Goal: Task Accomplishment & Management: Manage account settings

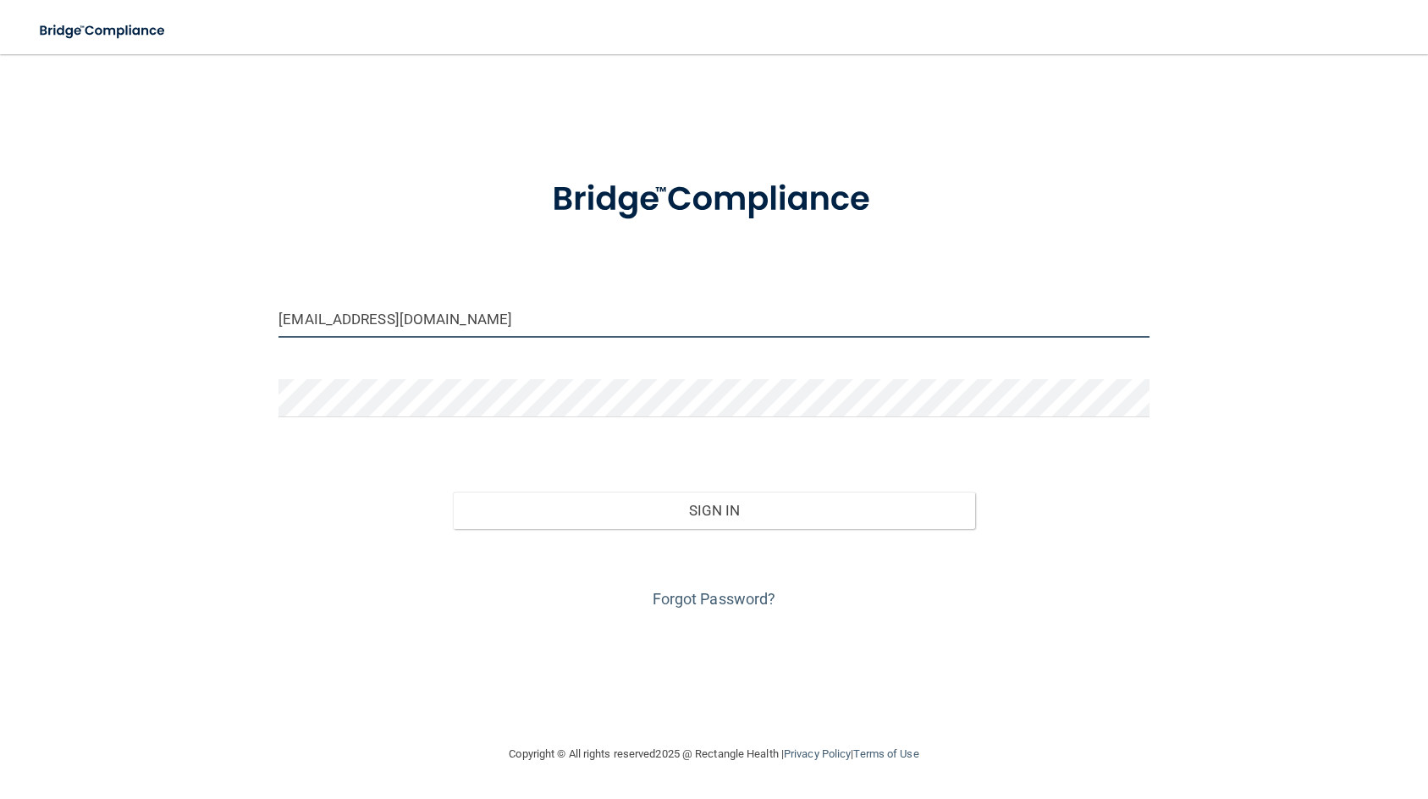
drag, startPoint x: 451, startPoint y: 328, endPoint x: 119, endPoint y: 268, distance: 337.1
click at [119, 268] on div "[EMAIL_ADDRESS][DOMAIN_NAME] Invalid email/password. You don't have permission …" at bounding box center [714, 399] width 1360 height 656
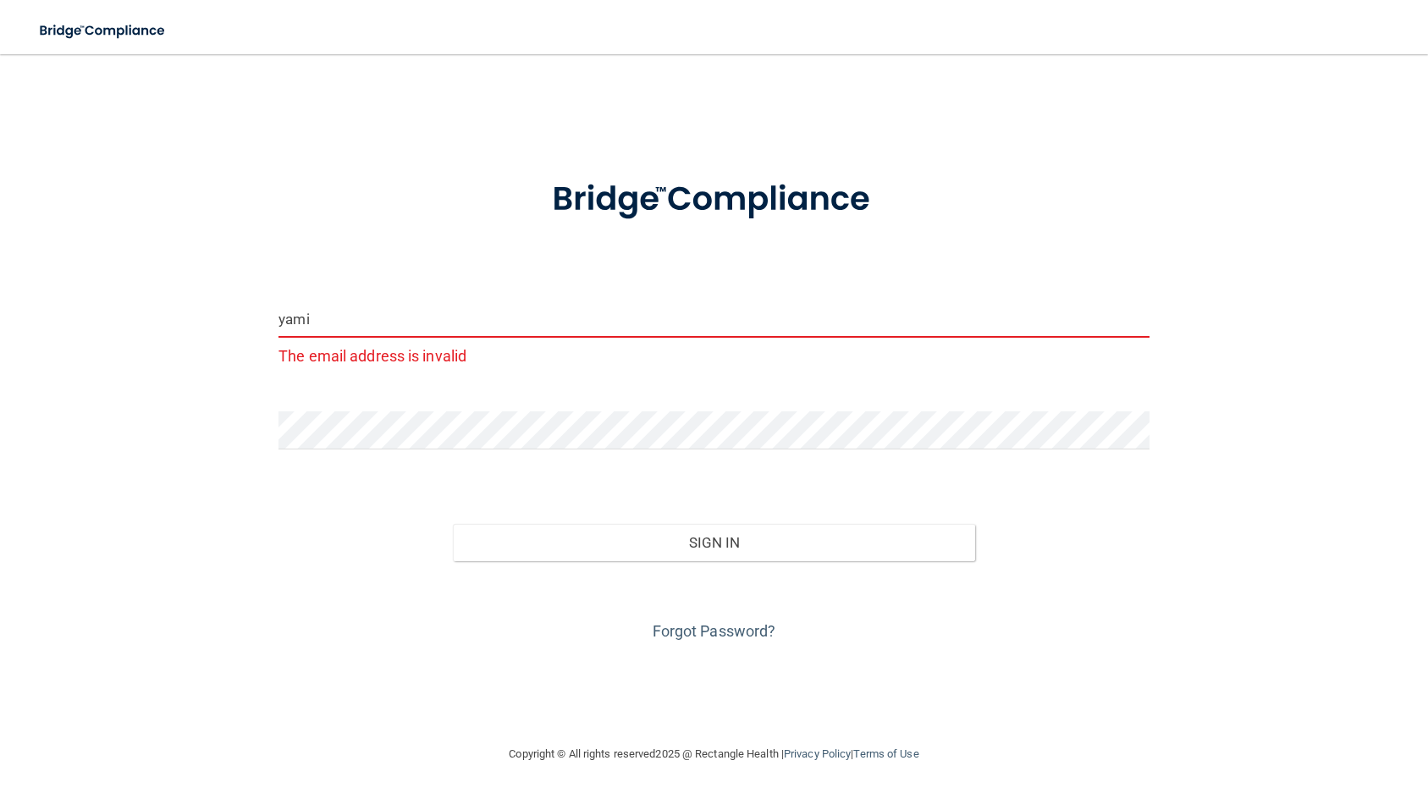
type input "[EMAIL_ADDRESS][DOMAIN_NAME]"
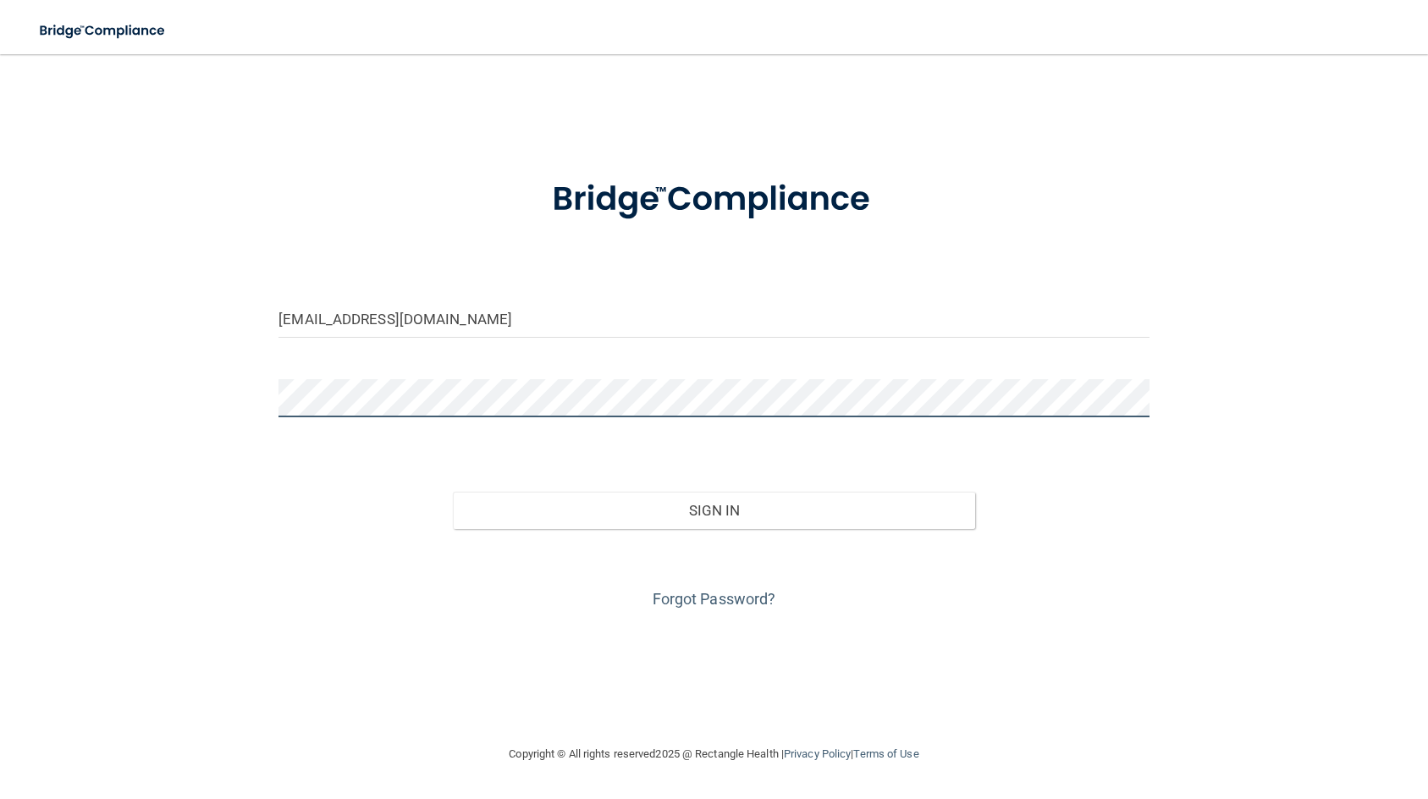
click at [166, 368] on div "[EMAIL_ADDRESS][DOMAIN_NAME] Invalid email/password. You don't have permission …" at bounding box center [714, 399] width 1360 height 656
click at [453, 492] on button "Sign In" at bounding box center [714, 510] width 522 height 37
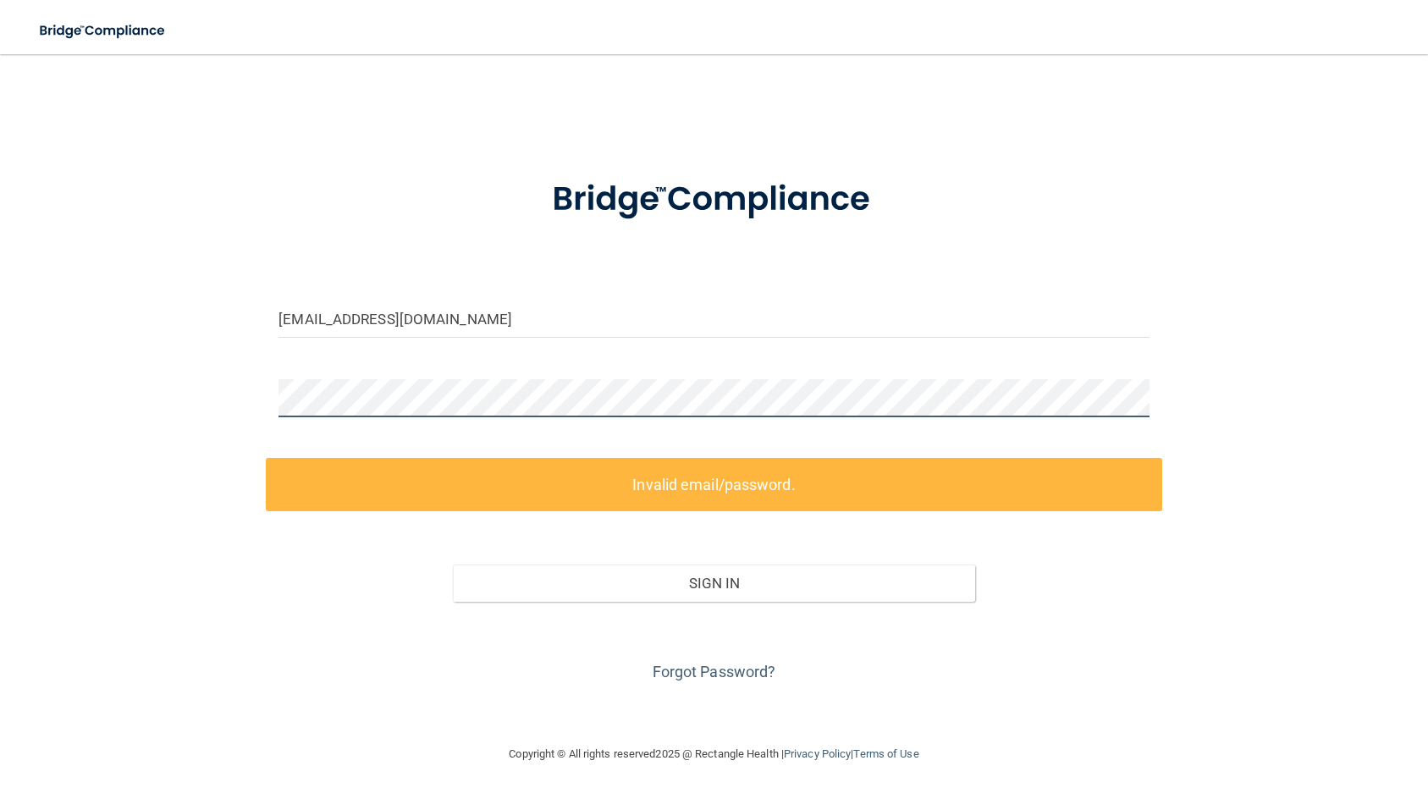
click at [193, 401] on div "[EMAIL_ADDRESS][DOMAIN_NAME] Invalid email/password. You don't have permission …" at bounding box center [714, 399] width 1360 height 656
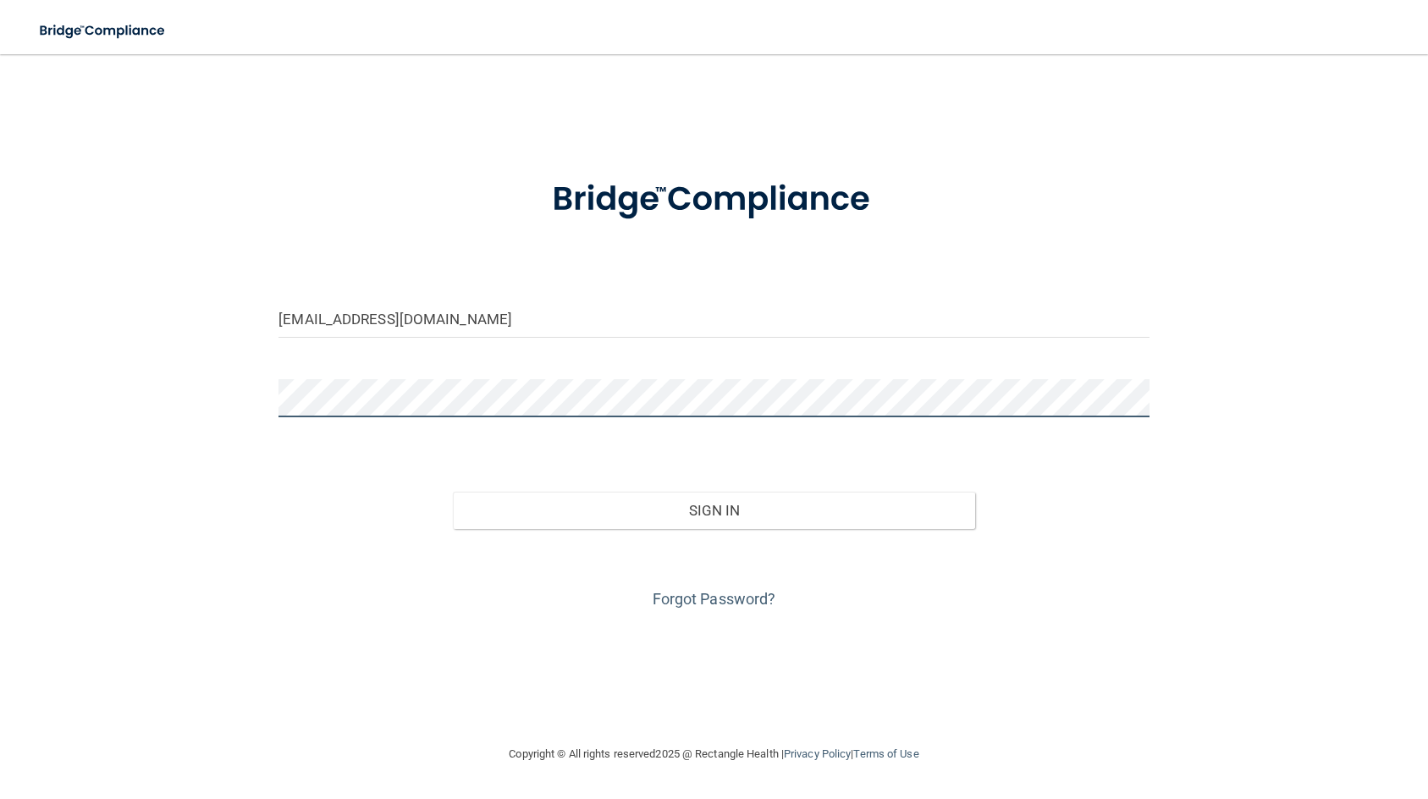
click at [453, 492] on button "Sign In" at bounding box center [714, 510] width 522 height 37
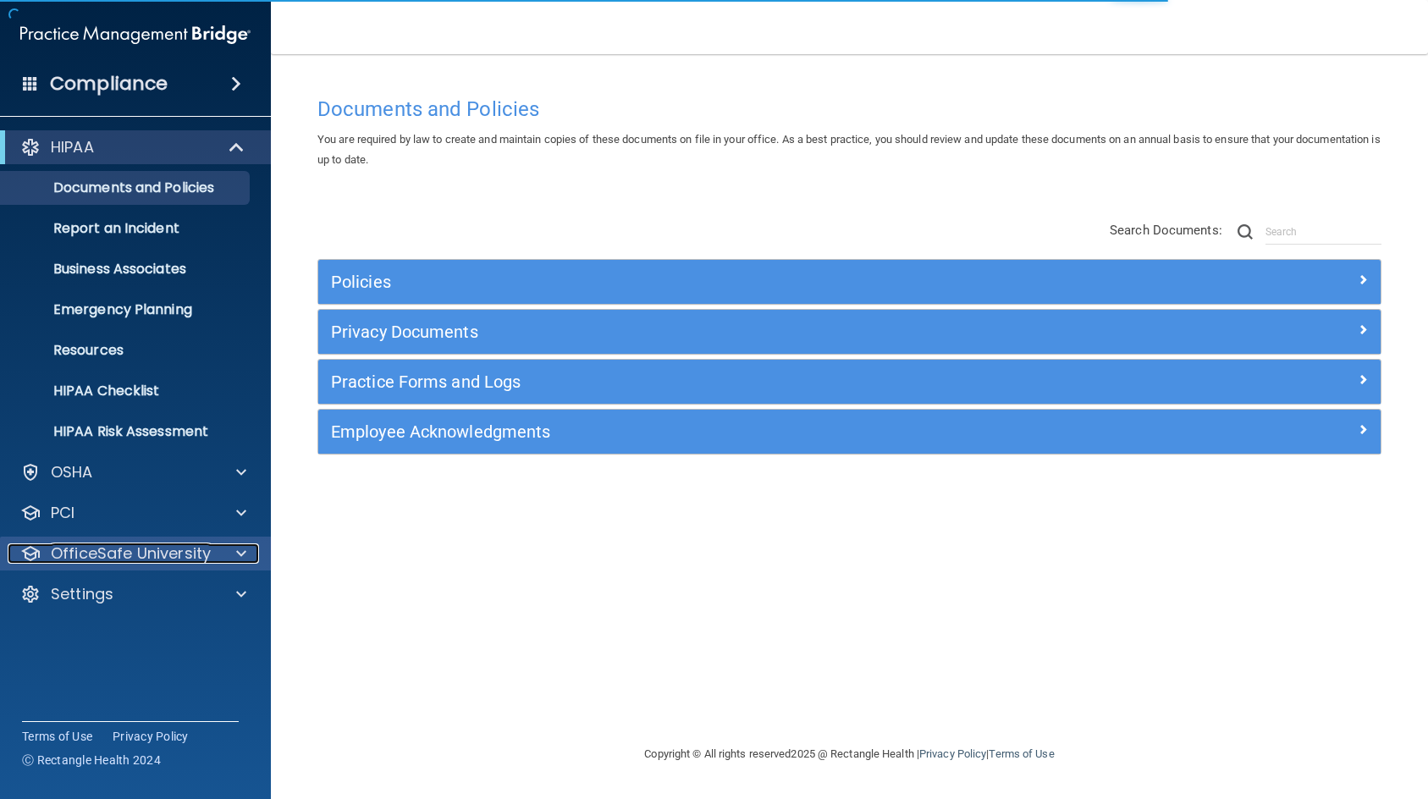
click at [240, 550] on span at bounding box center [241, 553] width 10 height 20
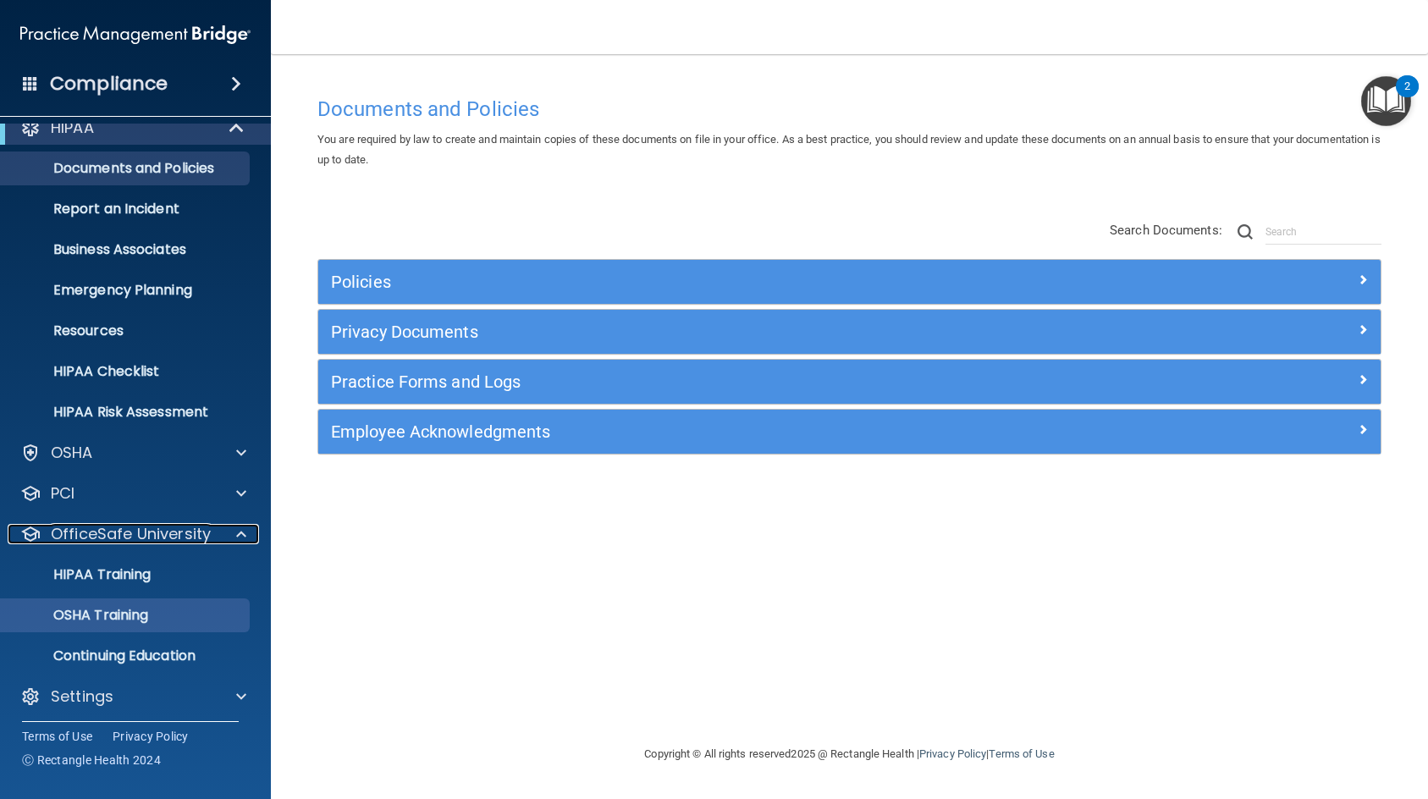
scroll to position [25, 0]
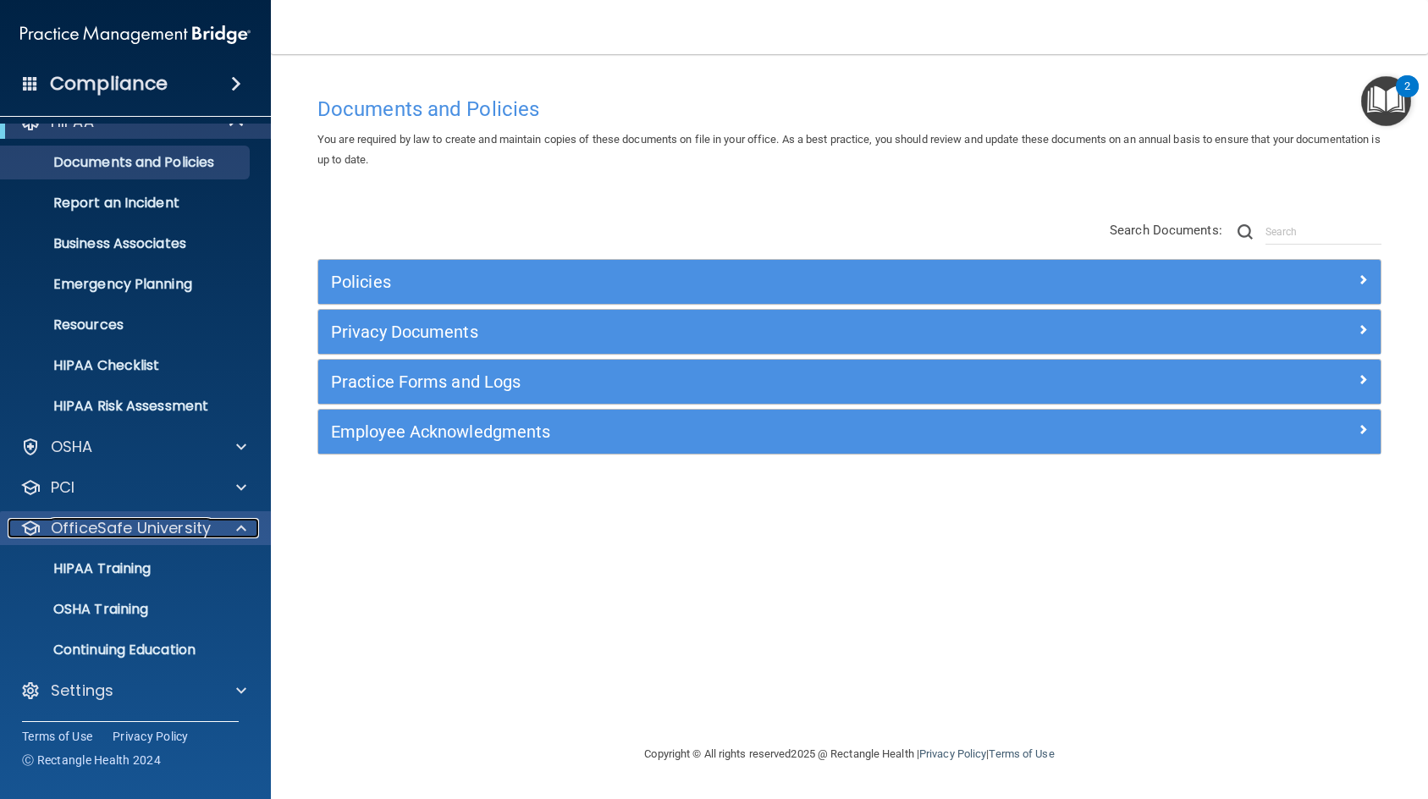
click at [230, 526] on div at bounding box center [239, 528] width 42 height 20
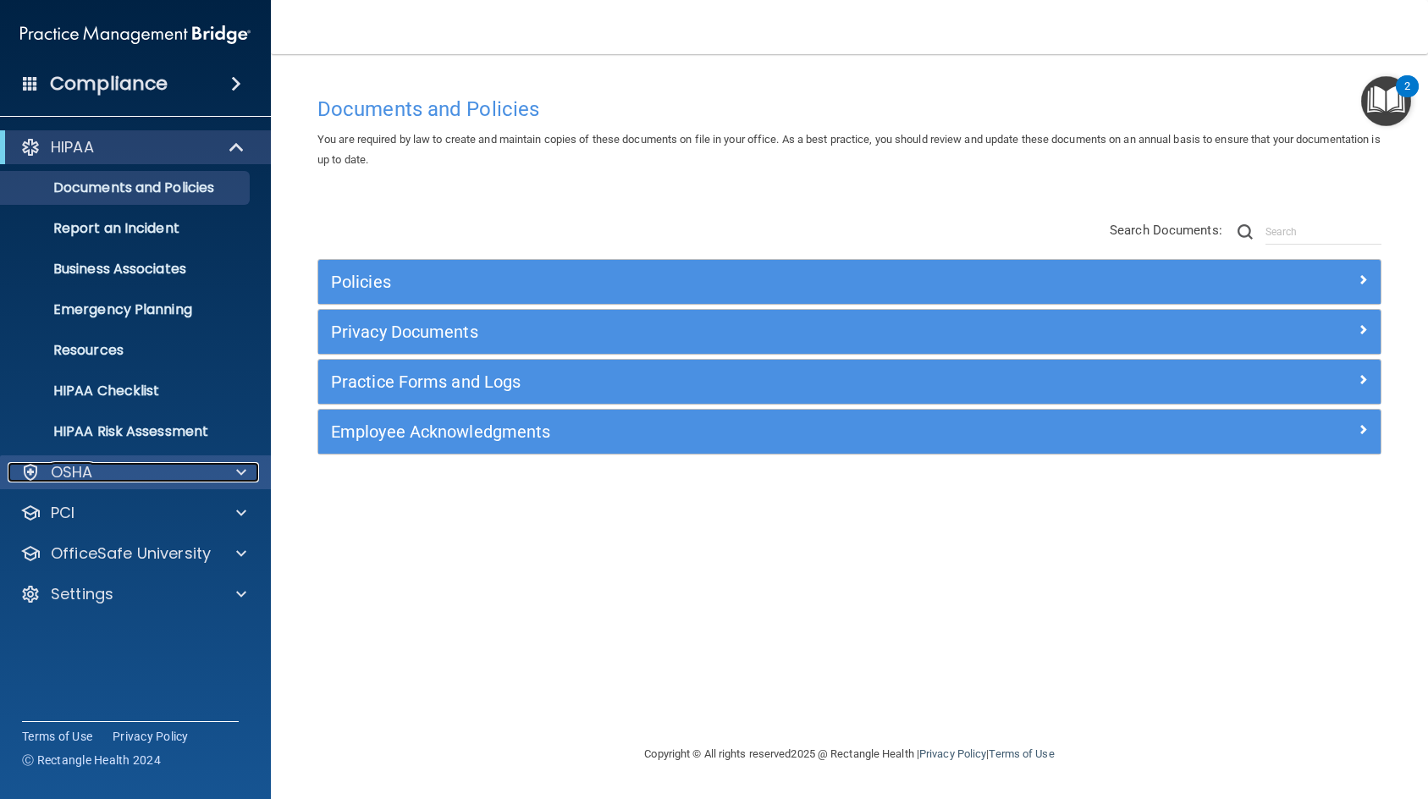
click at [240, 467] on span at bounding box center [241, 472] width 10 height 20
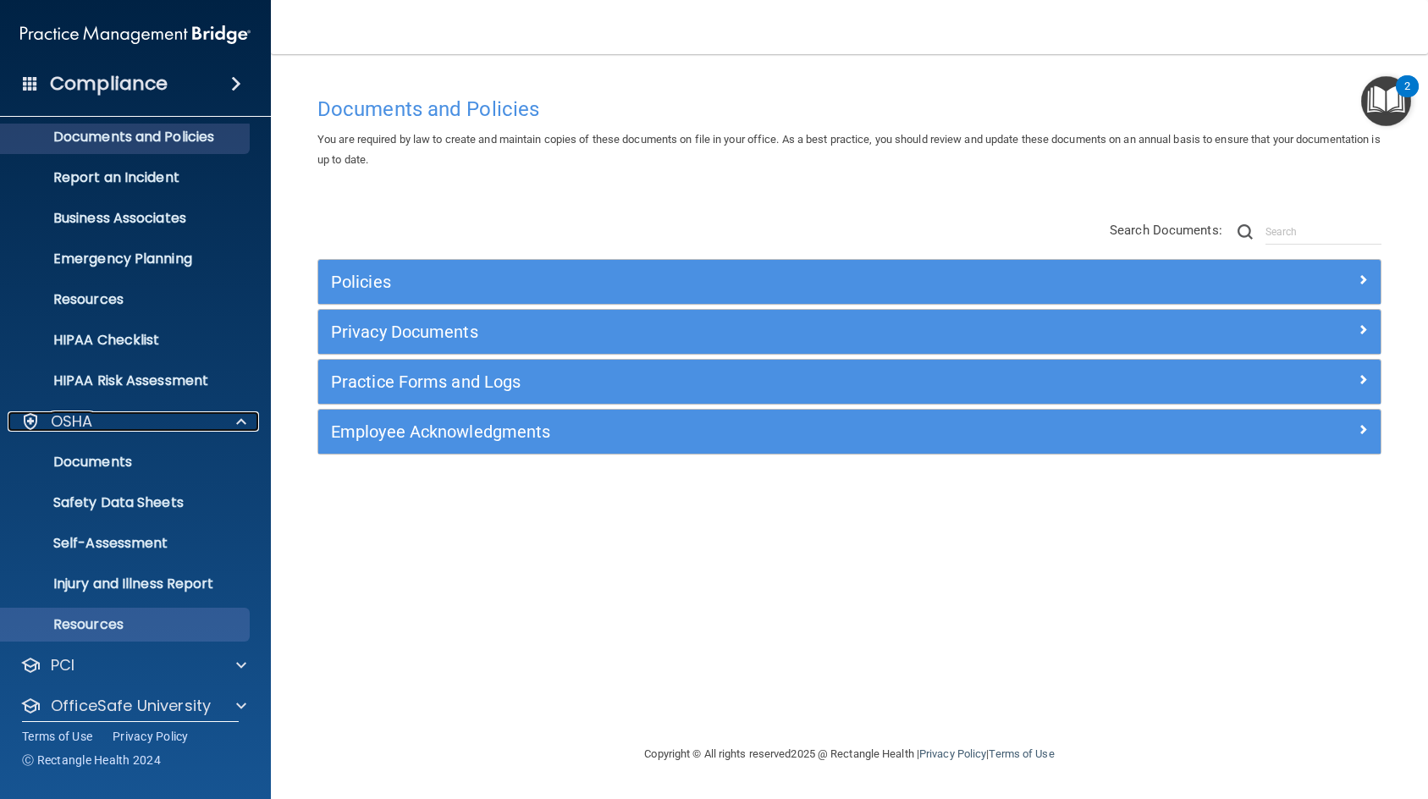
scroll to position [107, 0]
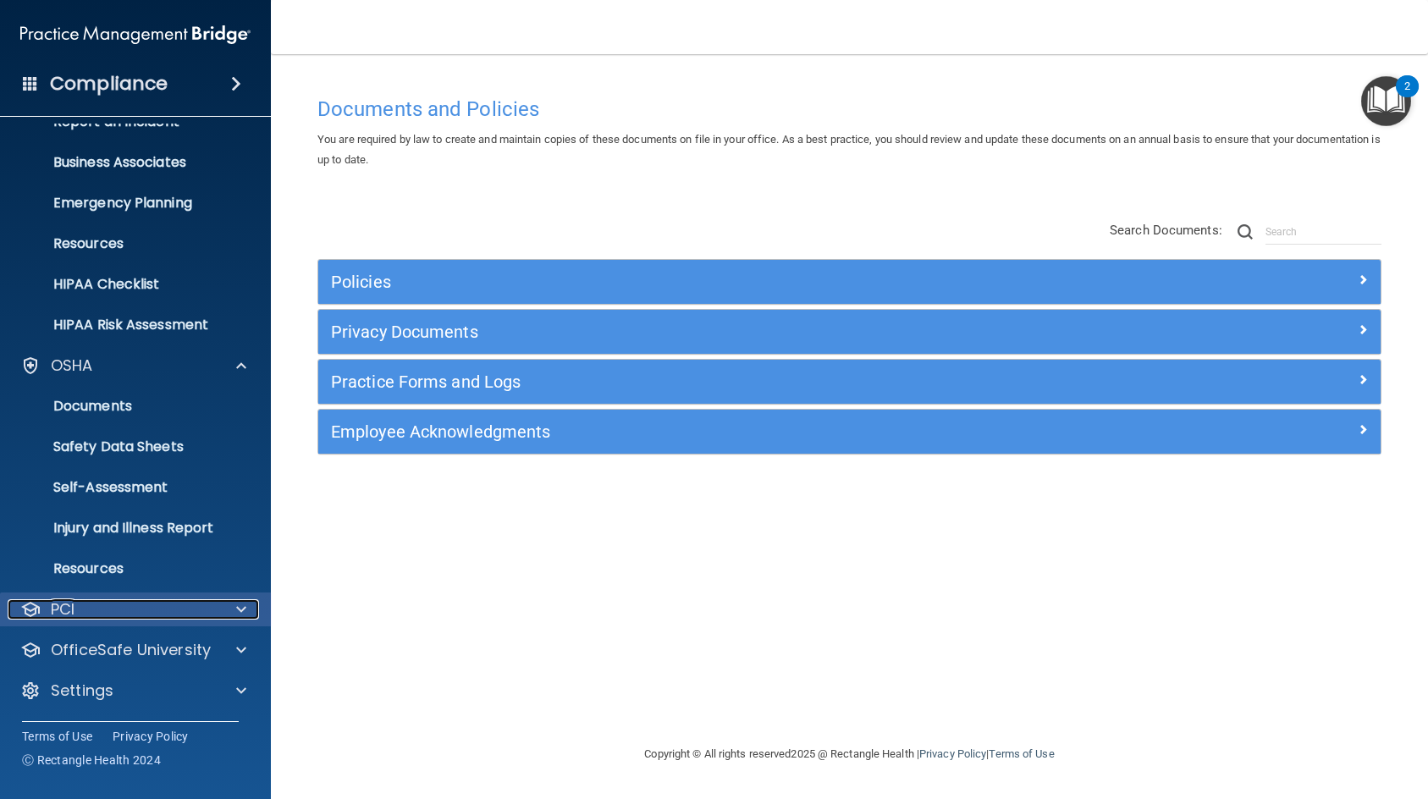
click at [244, 612] on span at bounding box center [241, 609] width 10 height 20
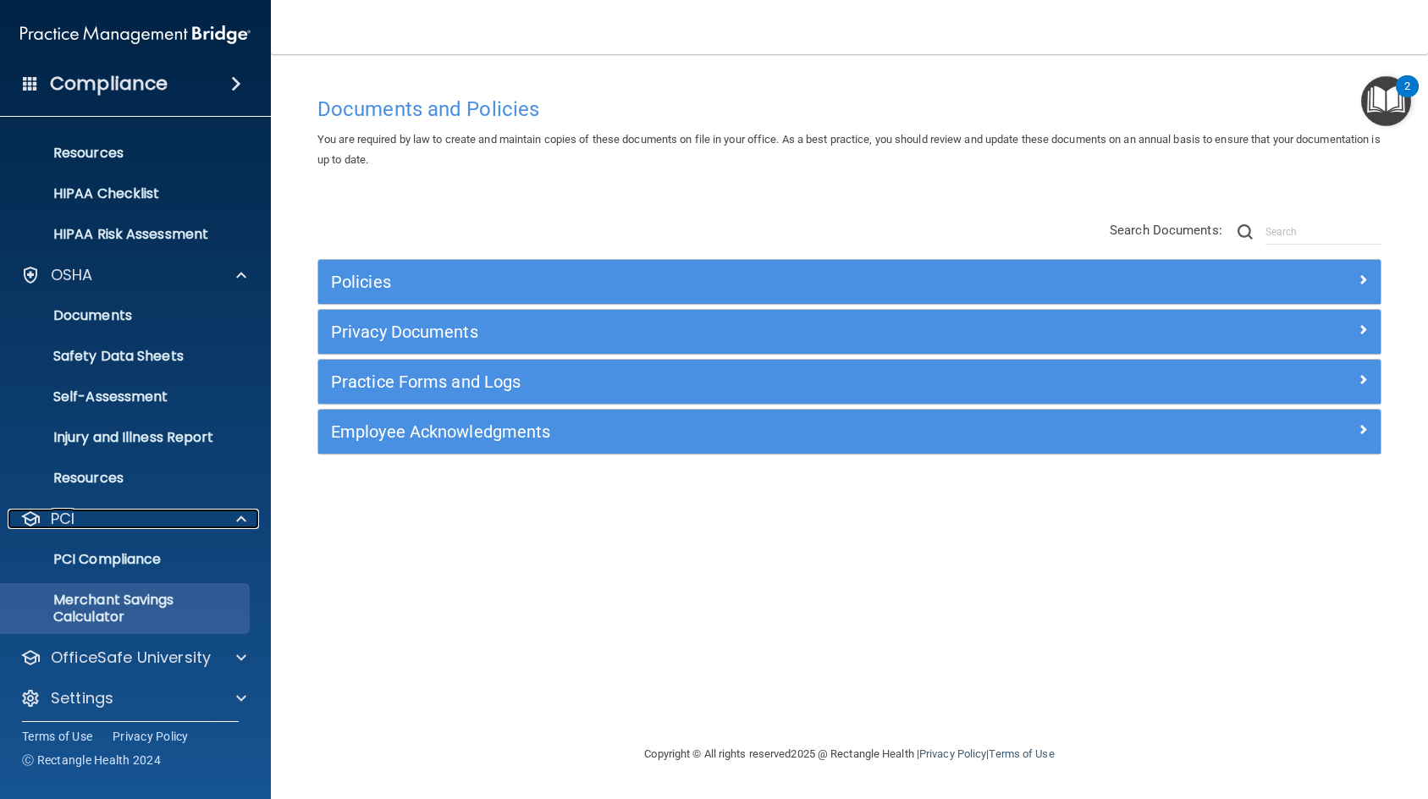
scroll to position [205, 0]
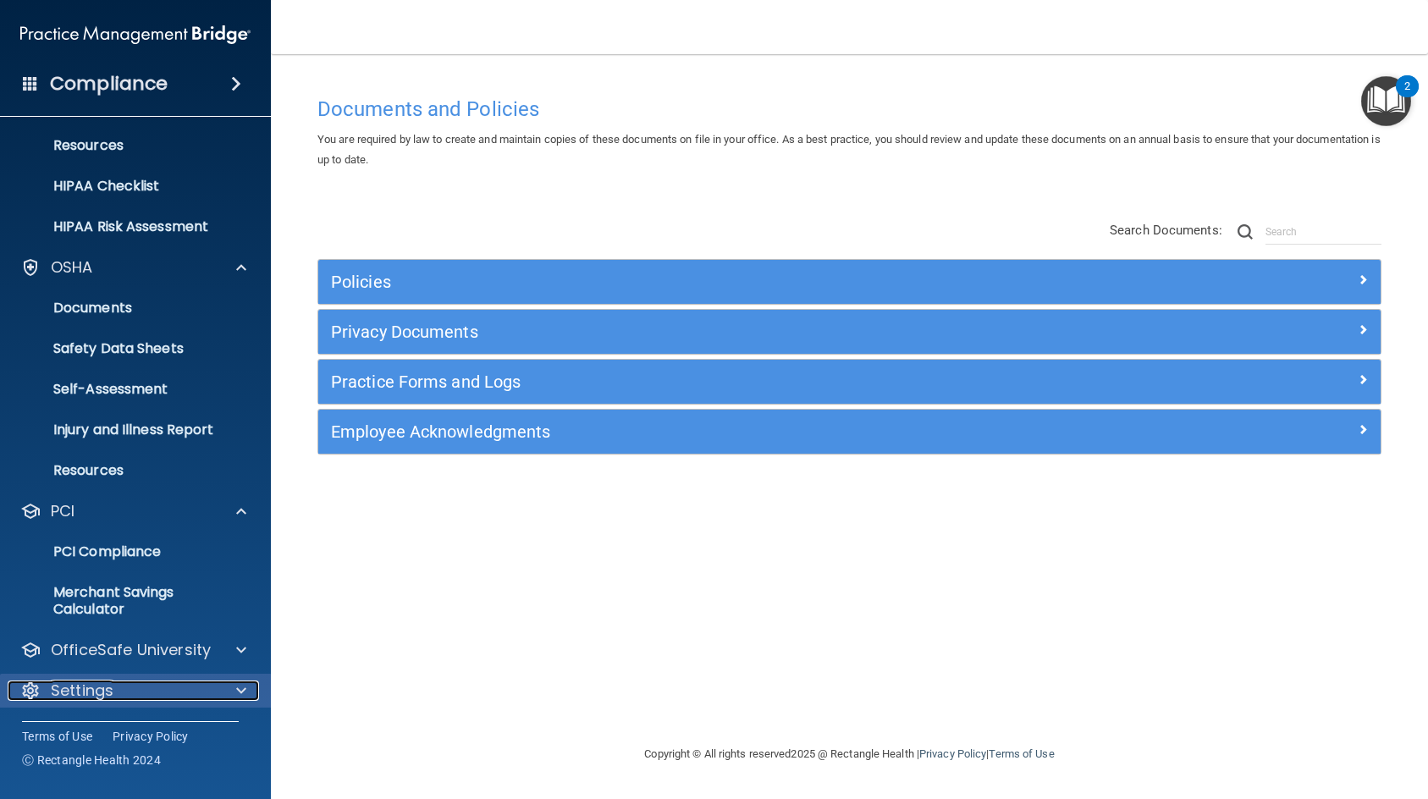
click at [234, 692] on div at bounding box center [239, 691] width 42 height 20
click at [242, 687] on span at bounding box center [241, 691] width 10 height 20
click at [240, 687] on span at bounding box center [241, 691] width 10 height 20
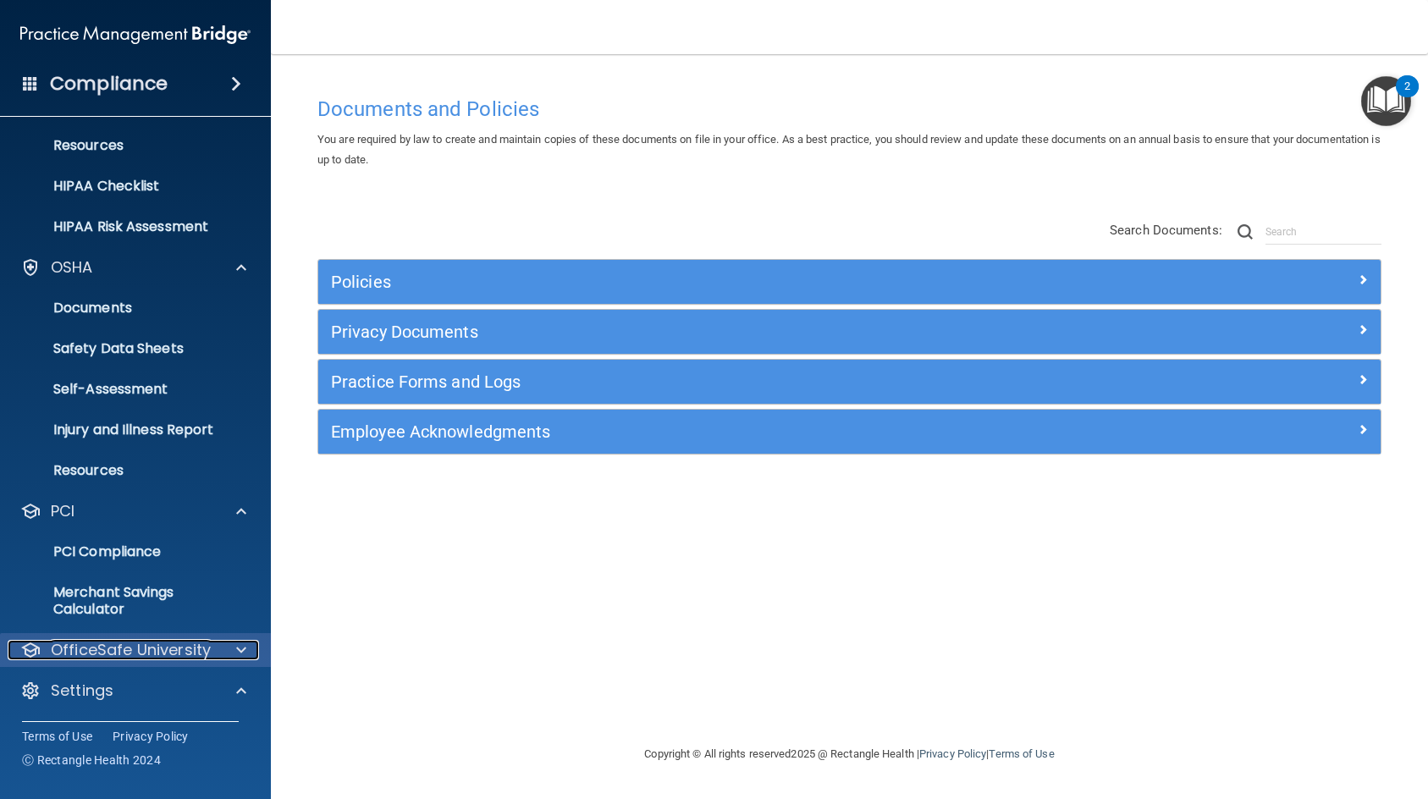
click at [240, 649] on span at bounding box center [241, 650] width 10 height 20
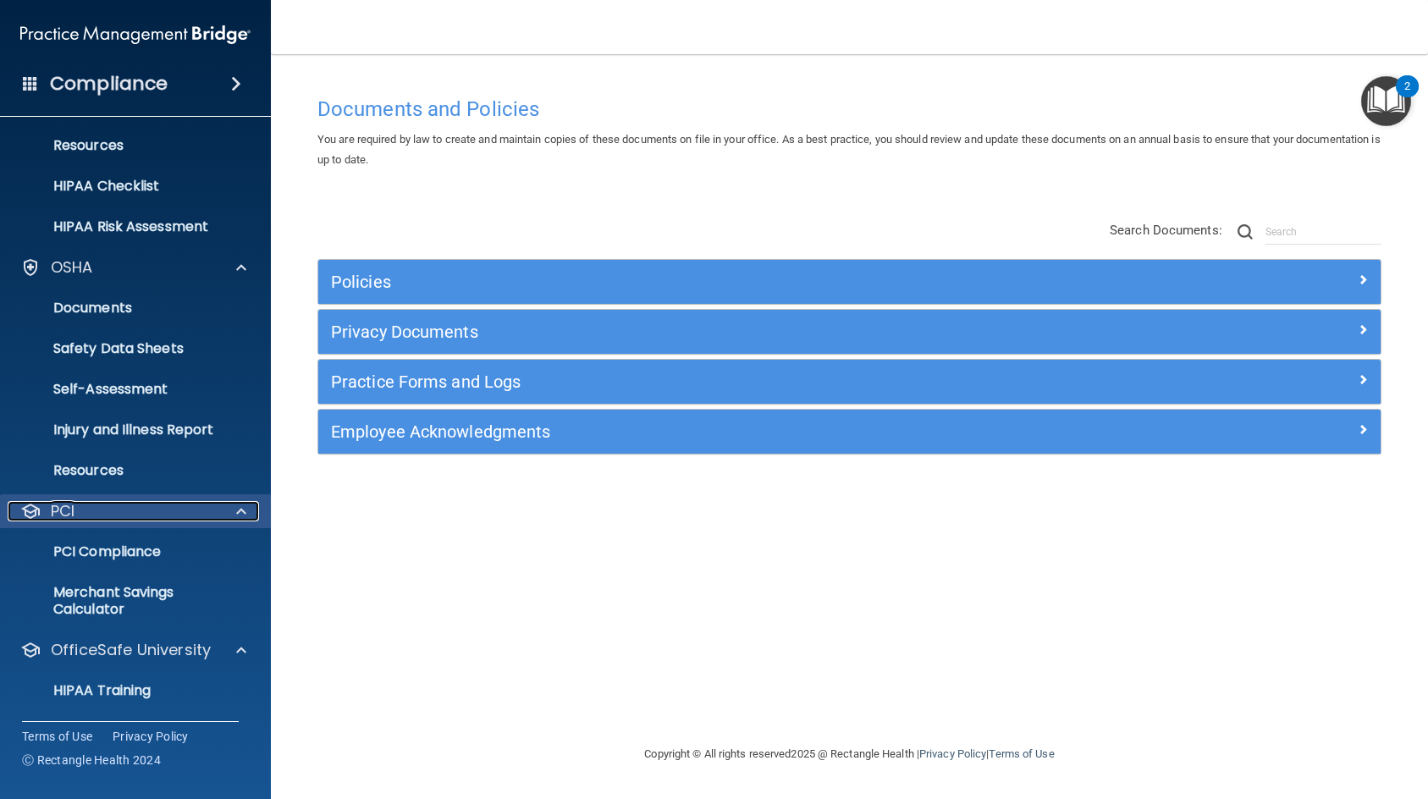
click at [236, 510] on div at bounding box center [239, 511] width 42 height 20
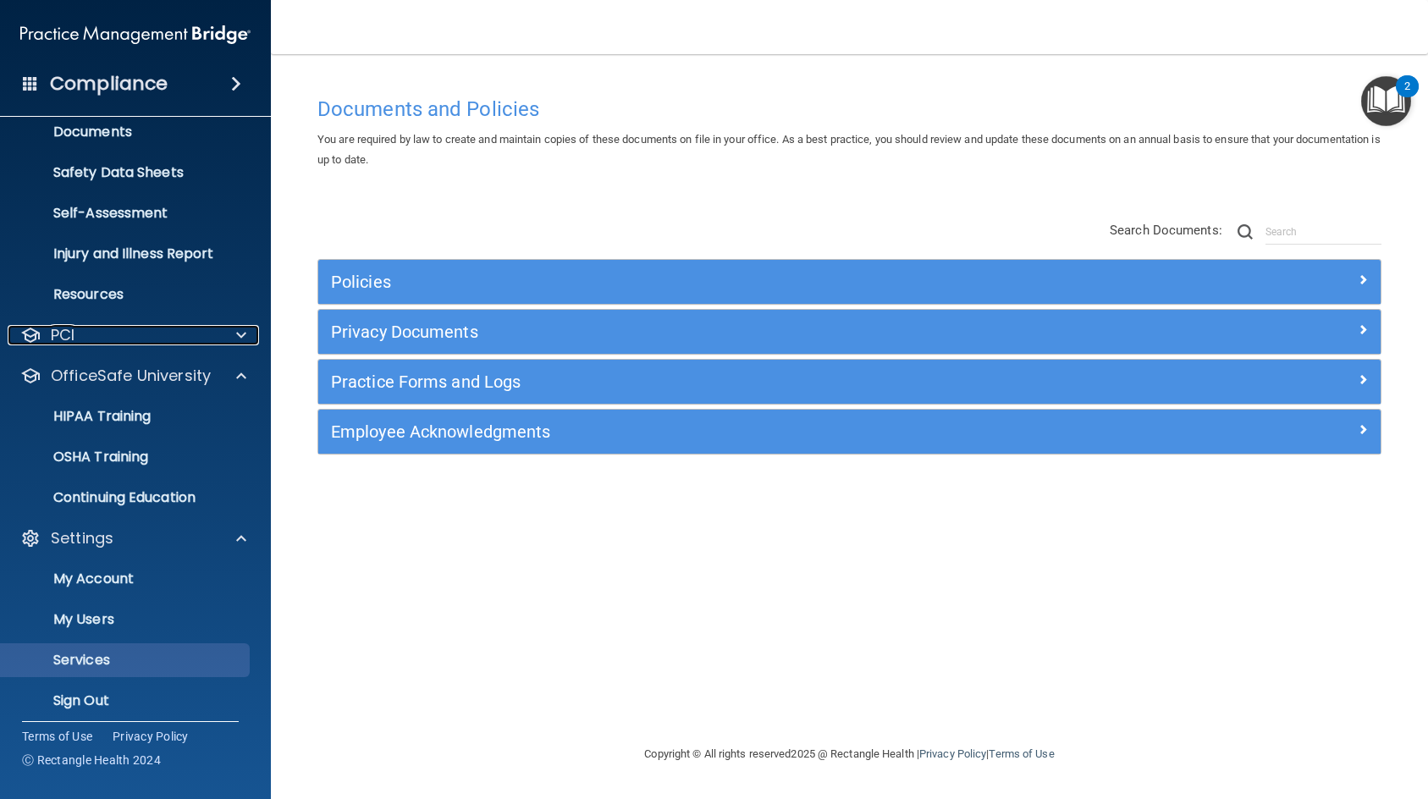
scroll to position [391, 0]
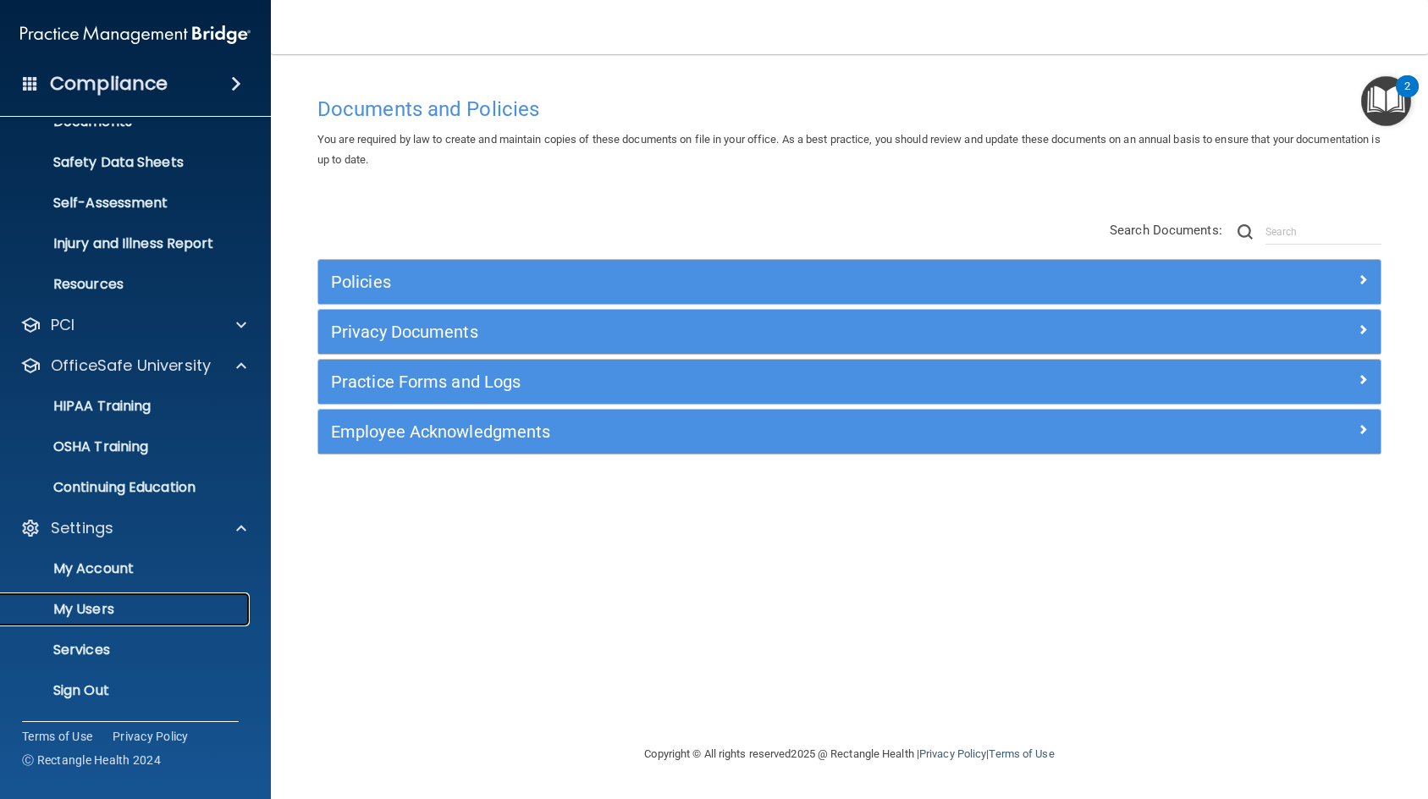
click at [103, 608] on p "My Users" at bounding box center [126, 609] width 231 height 17
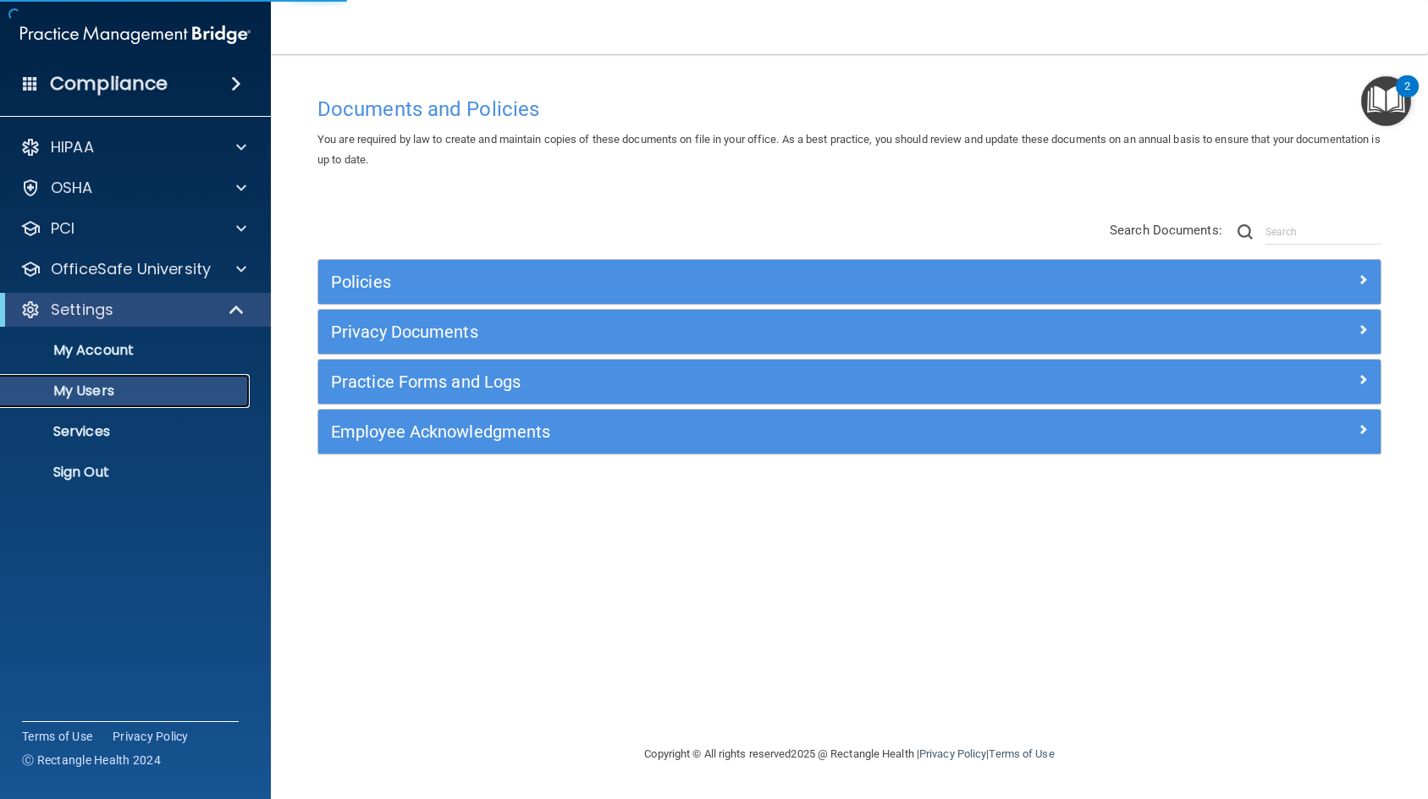
select select "20"
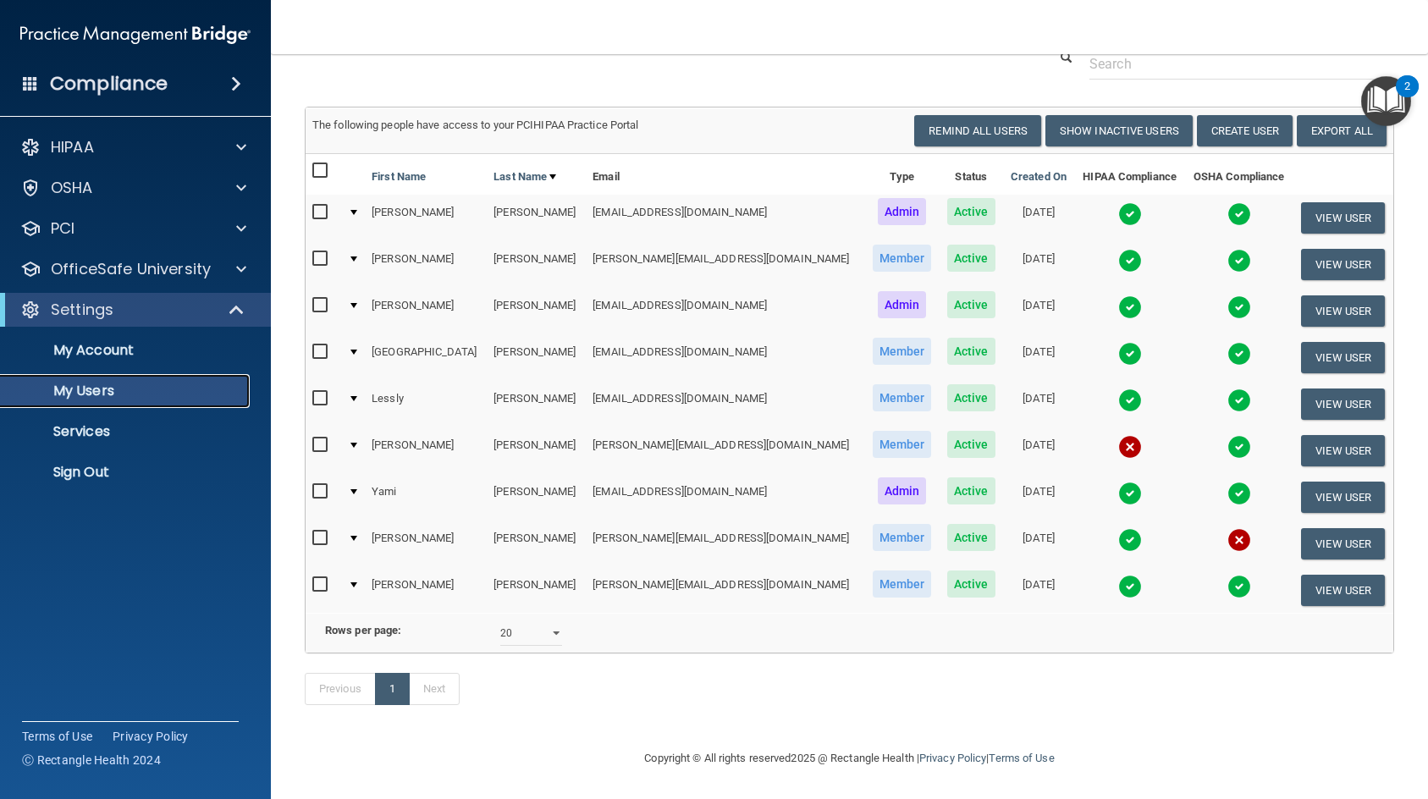
scroll to position [90, 0]
